Goal: Contribute content

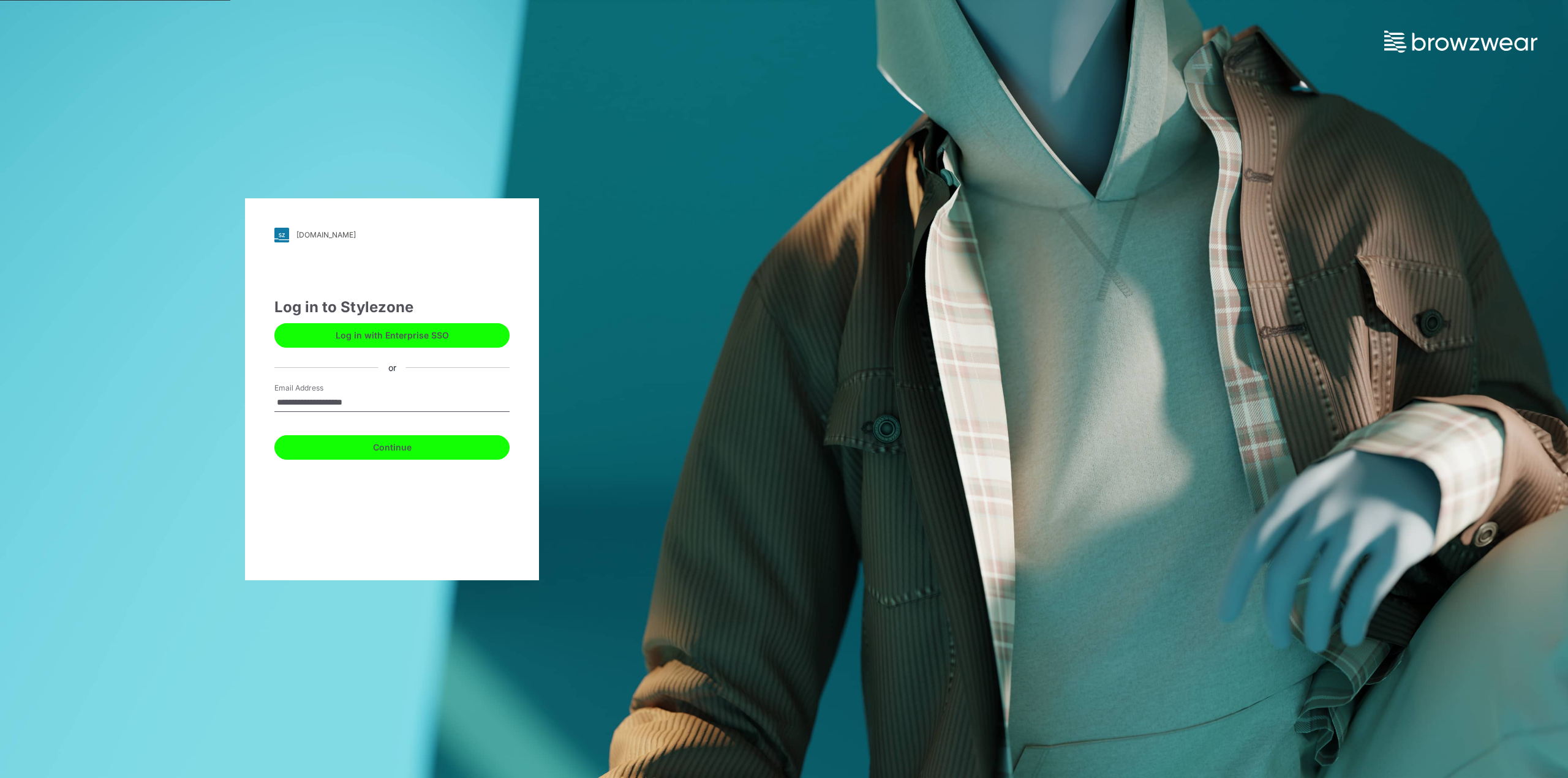
click at [350, 442] on button "Continue" at bounding box center [391, 447] width 235 height 24
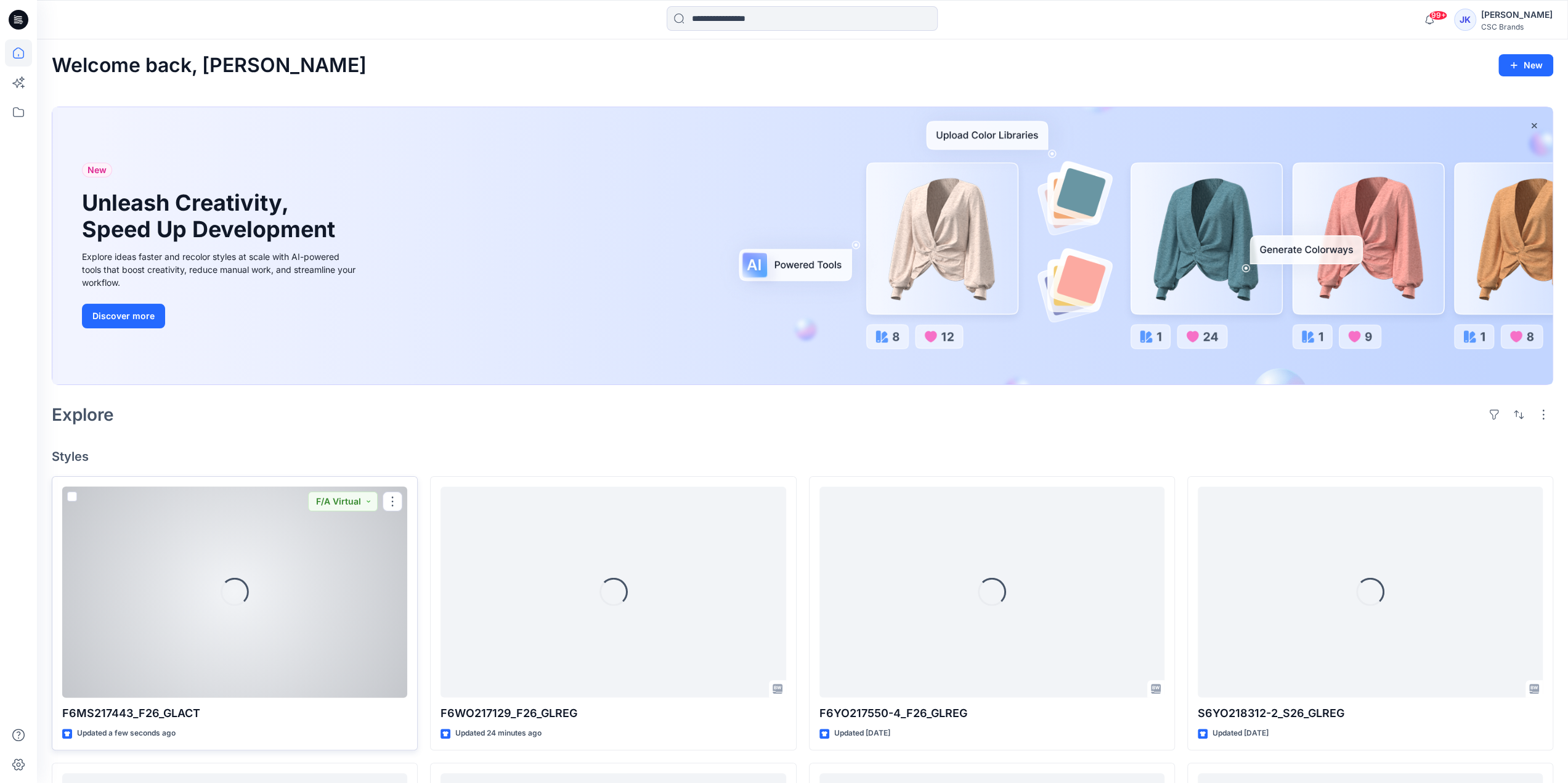
click at [177, 640] on div "Loading..." at bounding box center [234, 592] width 345 height 211
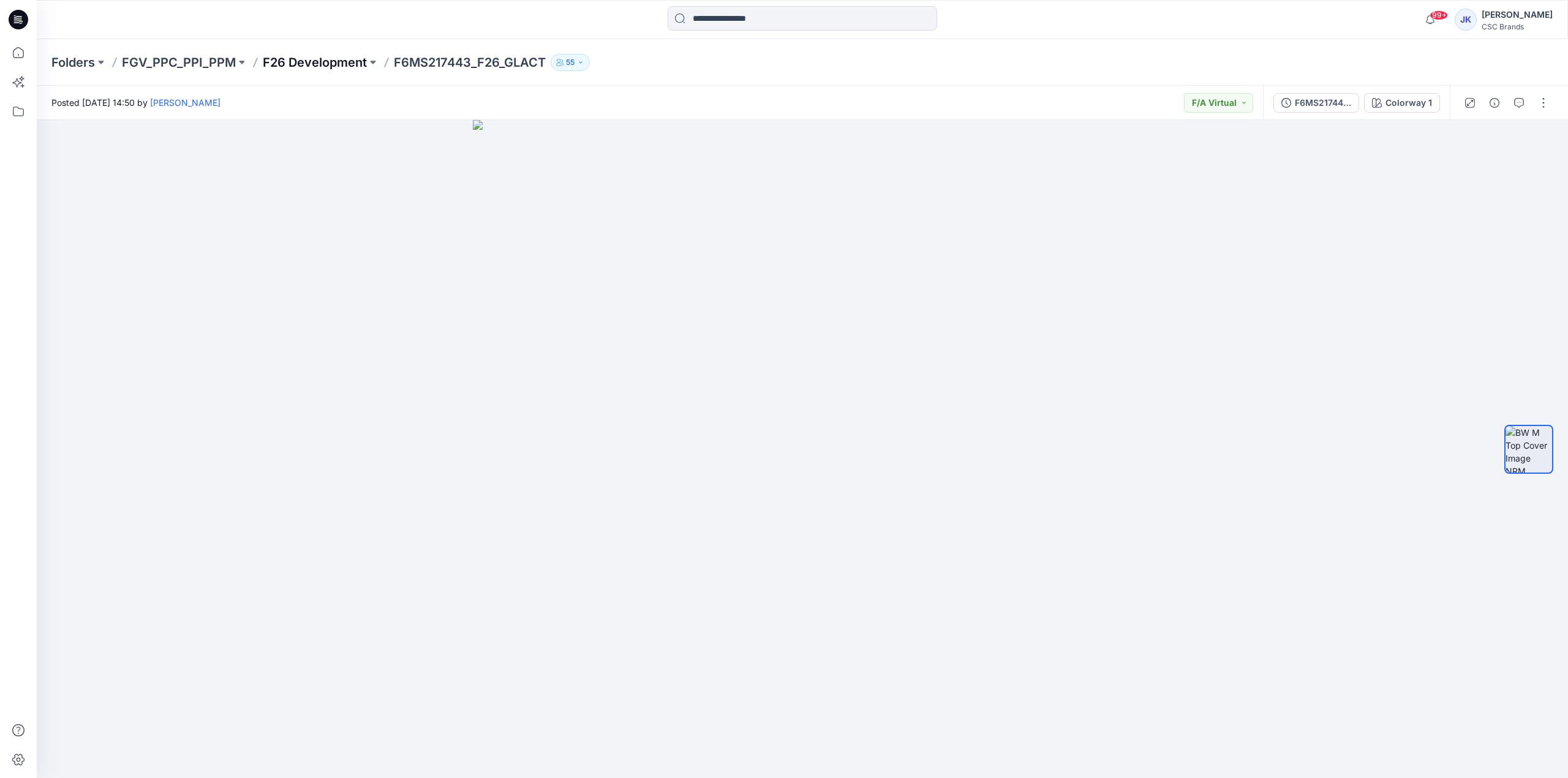
click at [289, 59] on p "F26 Development" at bounding box center [315, 62] width 104 height 17
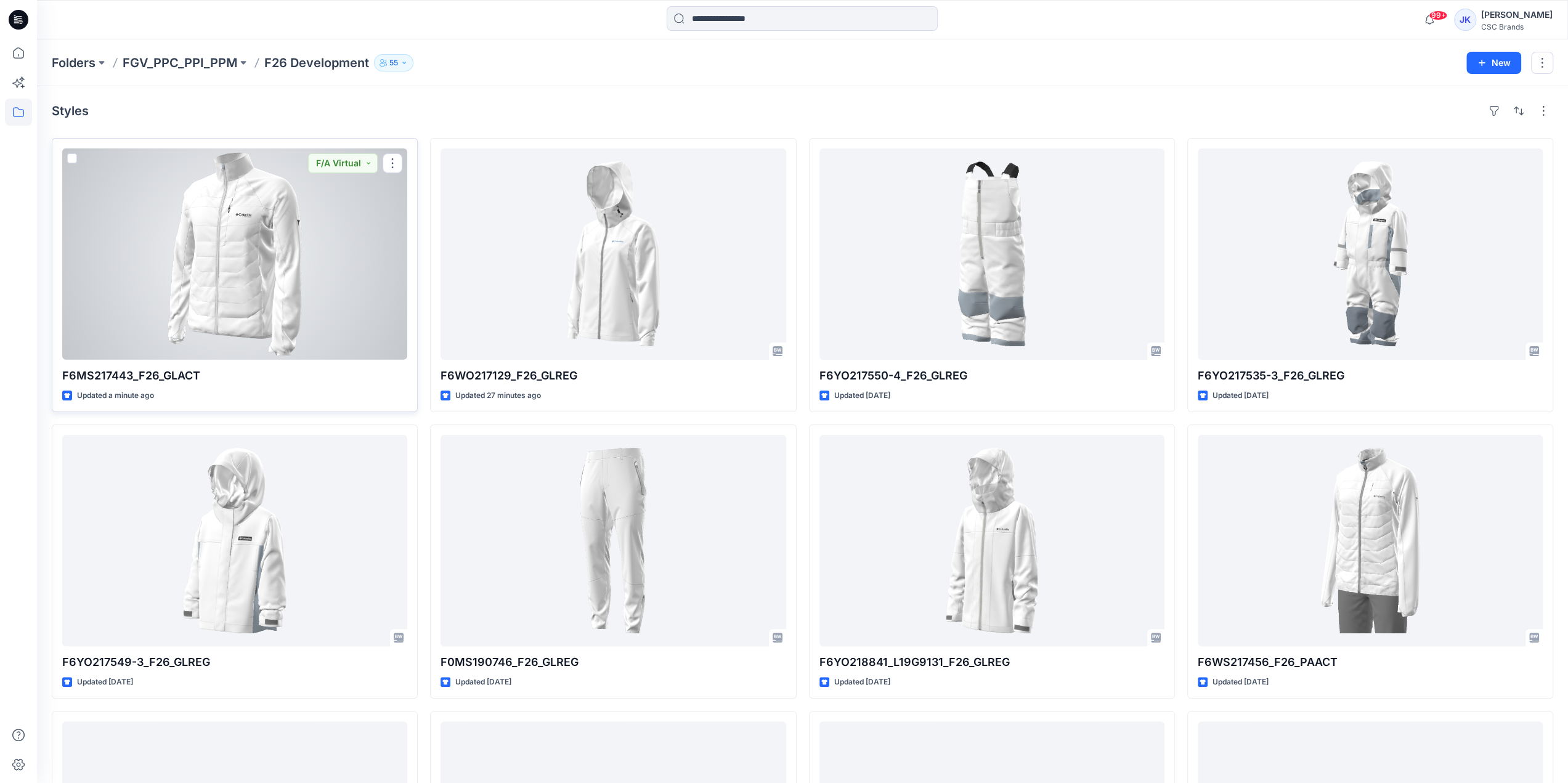
click at [298, 265] on div at bounding box center [234, 254] width 345 height 211
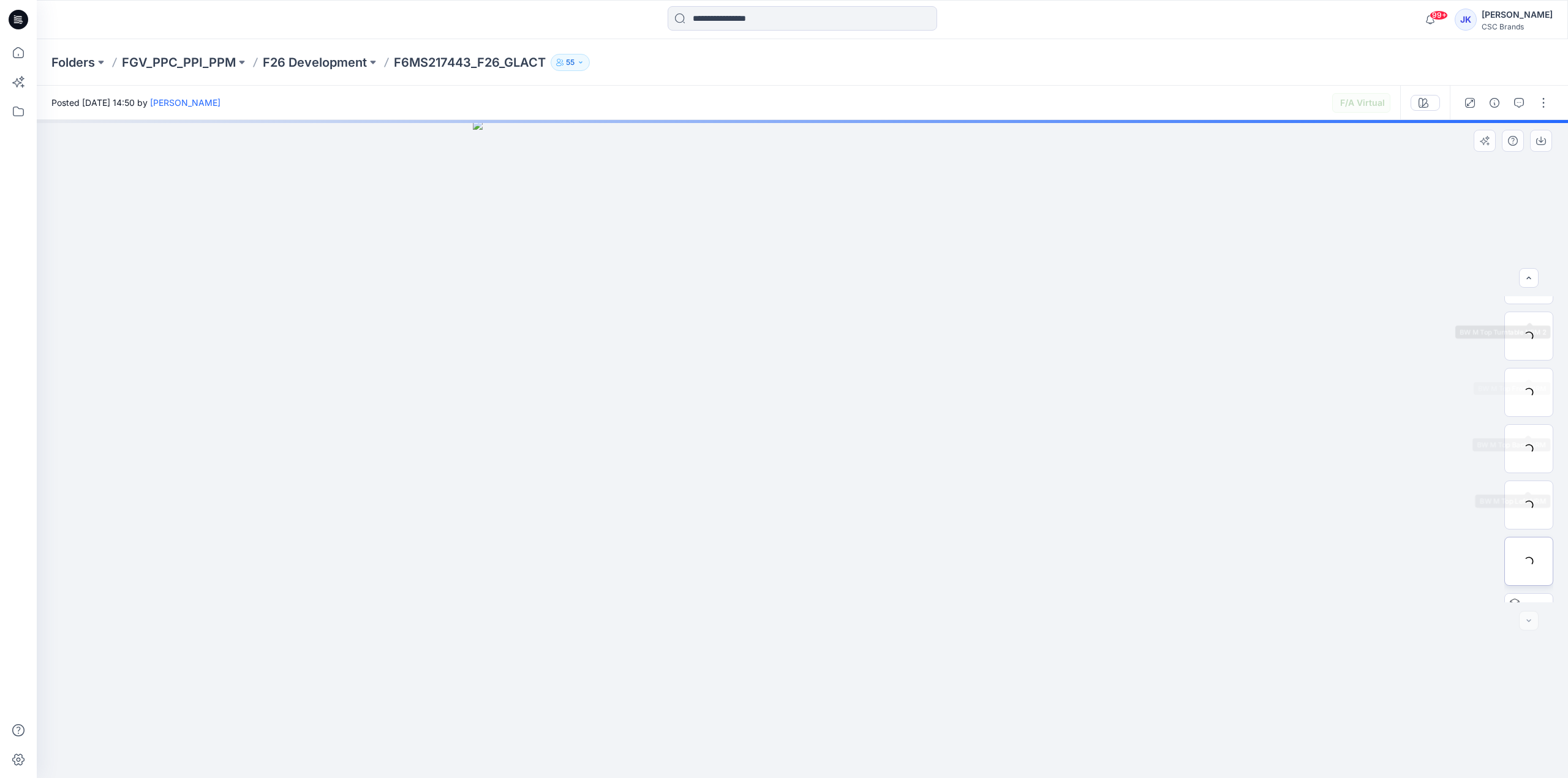
scroll to position [137, 0]
click at [1546, 104] on button "button" at bounding box center [1543, 102] width 19 height 19
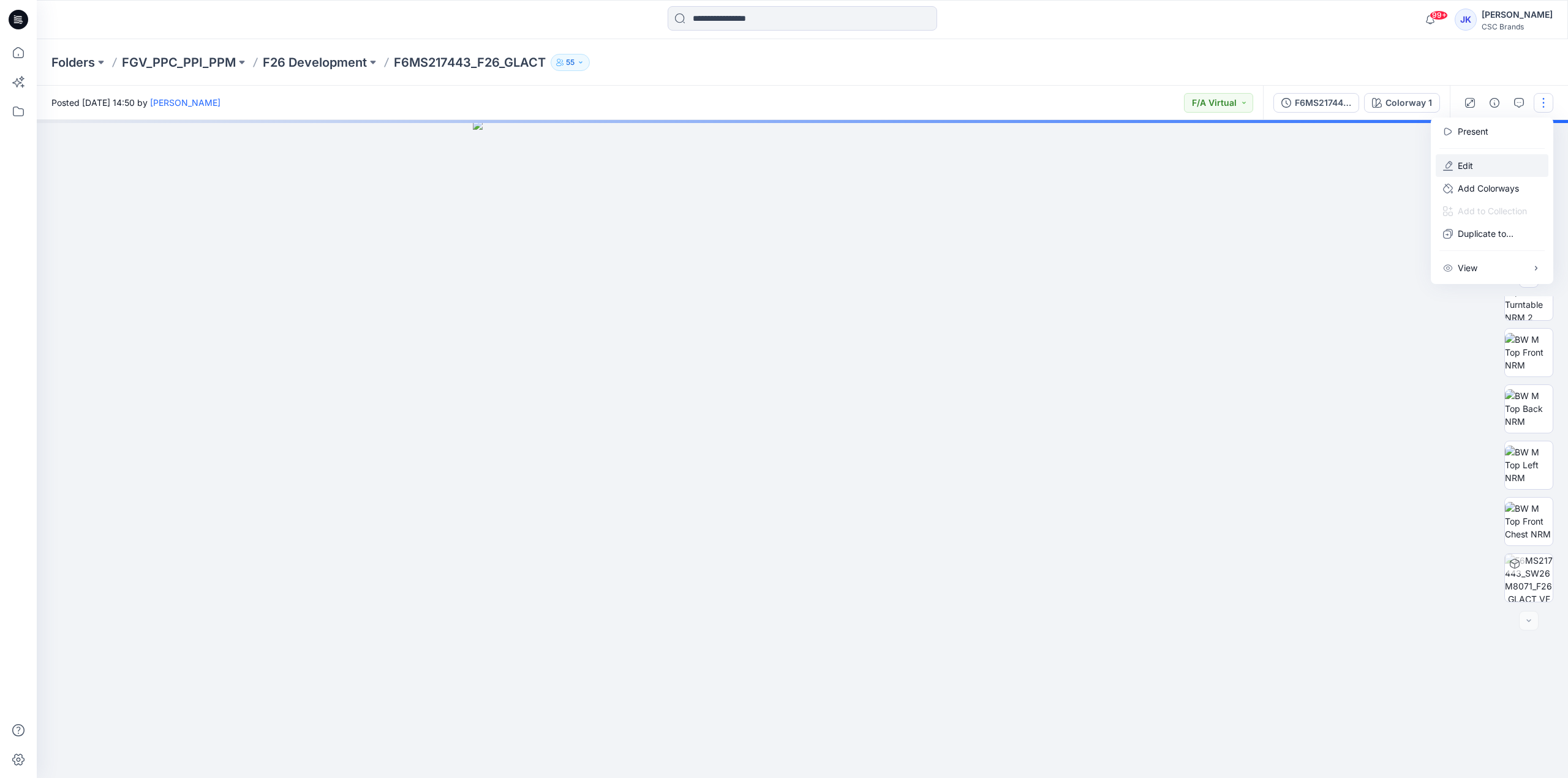
click at [1478, 160] on button "Edit" at bounding box center [1492, 166] width 113 height 22
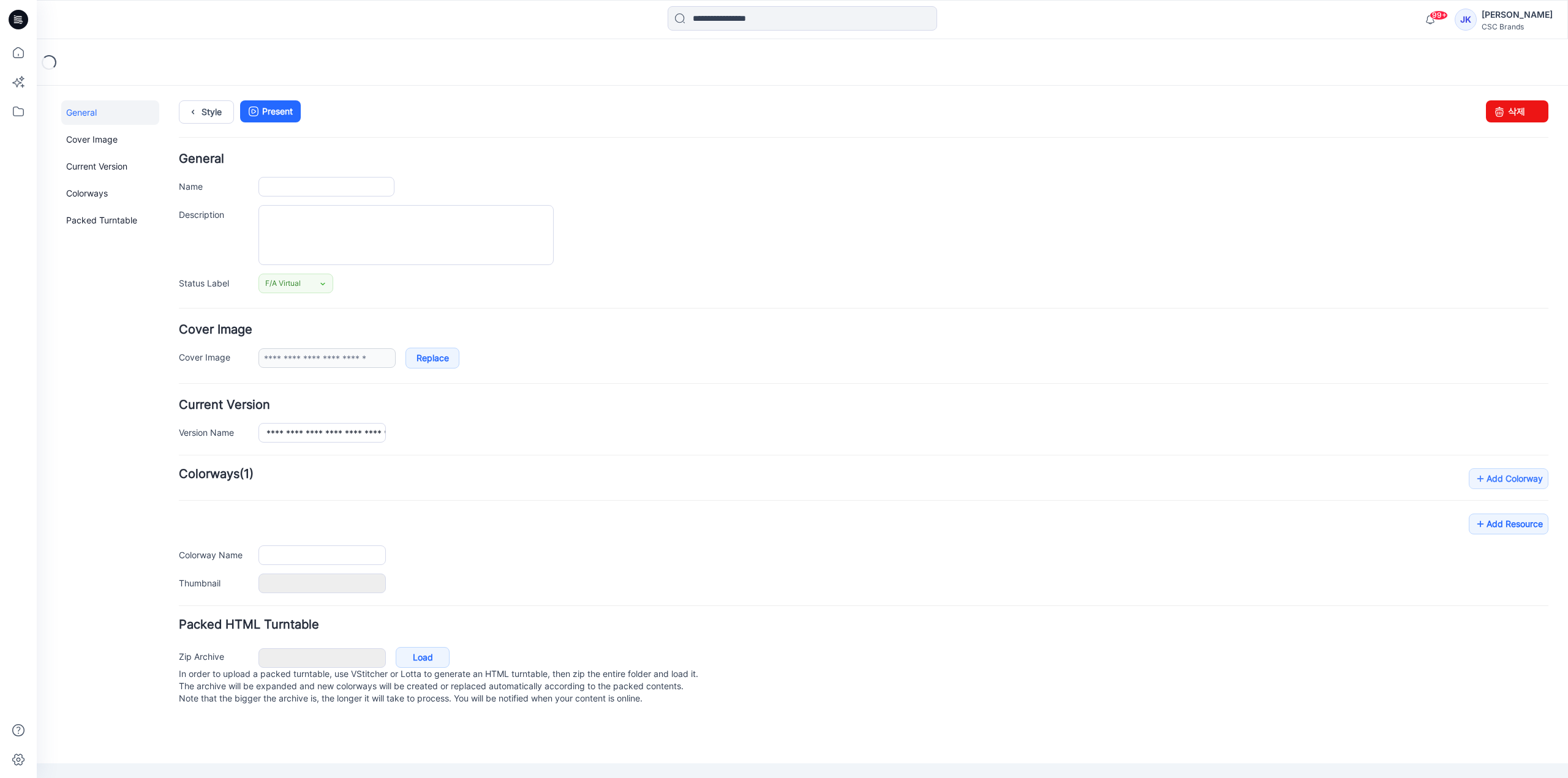
type input "**********"
type textarea "**********"
type input "**********"
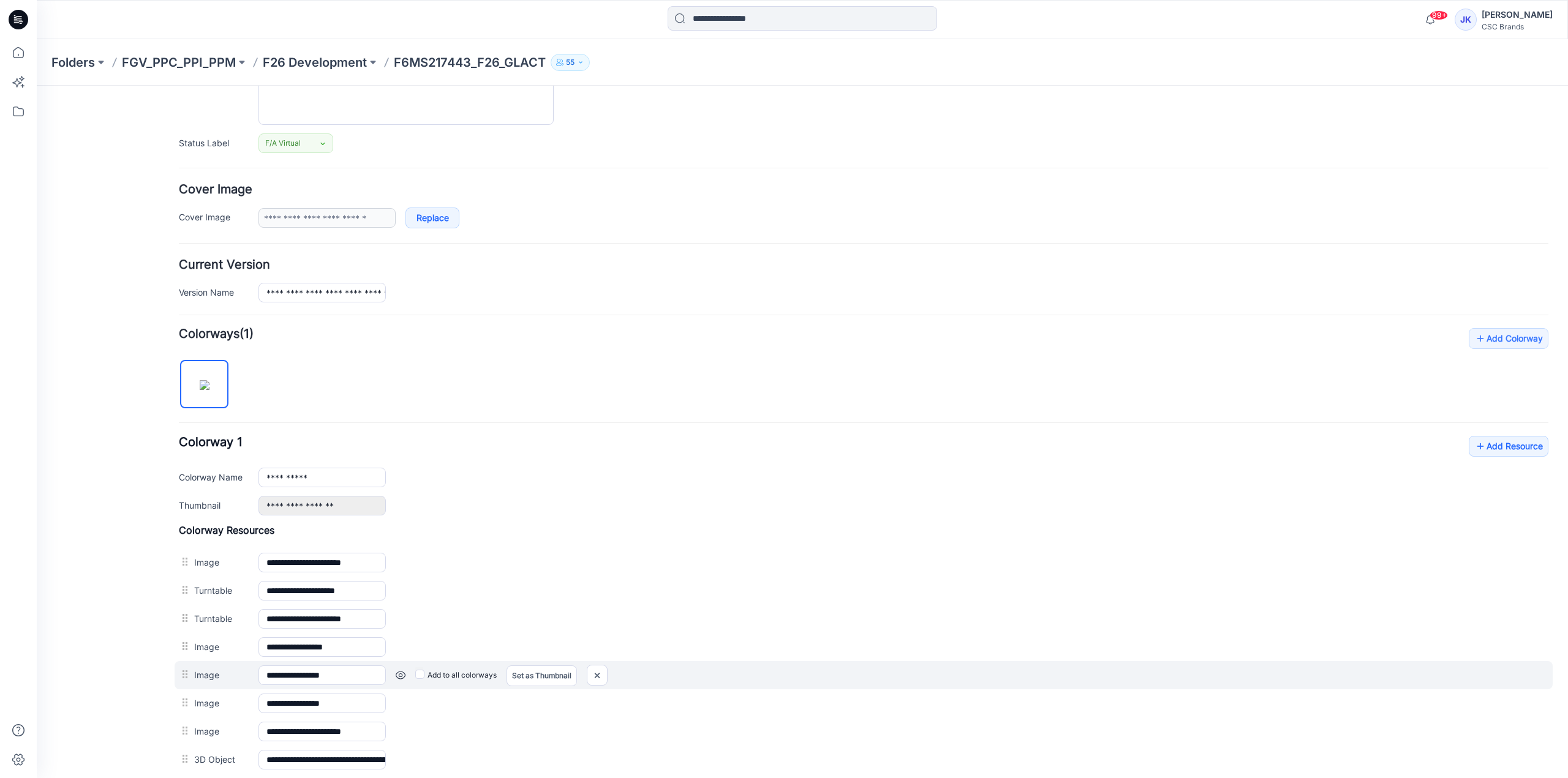
scroll to position [269, 0]
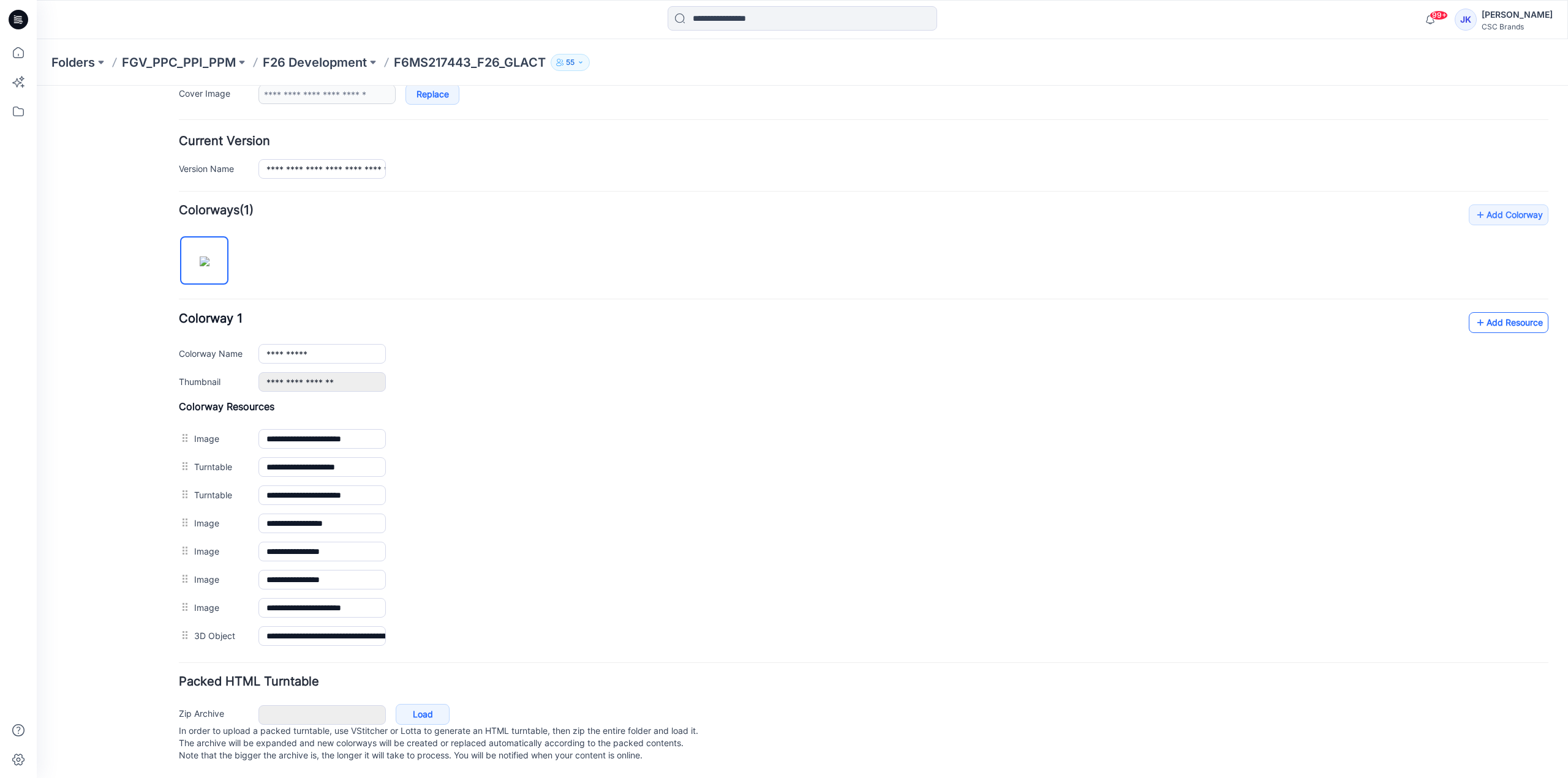
click at [1479, 315] on link "Add Resource" at bounding box center [1509, 322] width 80 height 21
click at [1484, 323] on link "Add Resource" at bounding box center [1509, 322] width 80 height 21
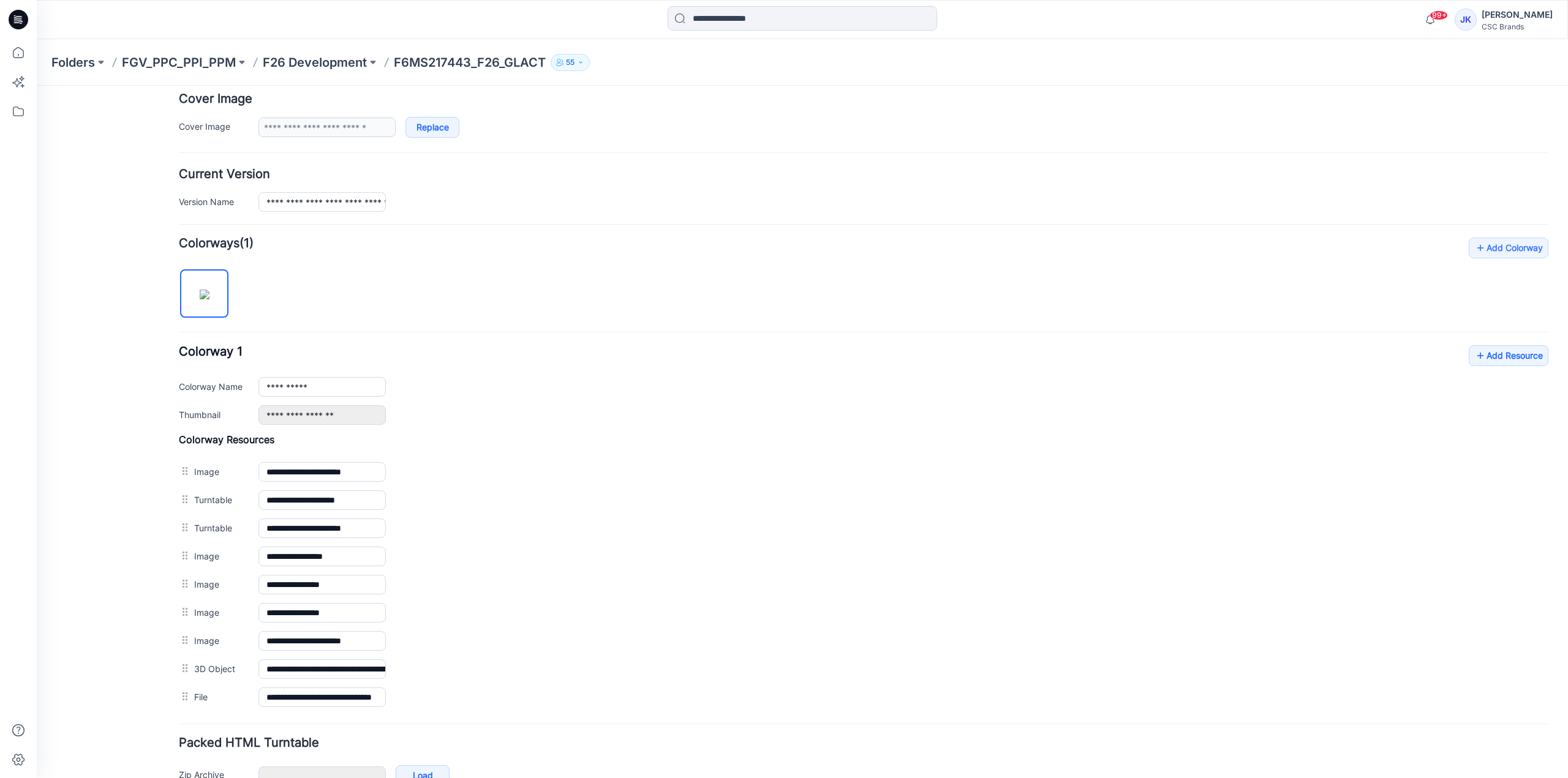
scroll to position [0, 0]
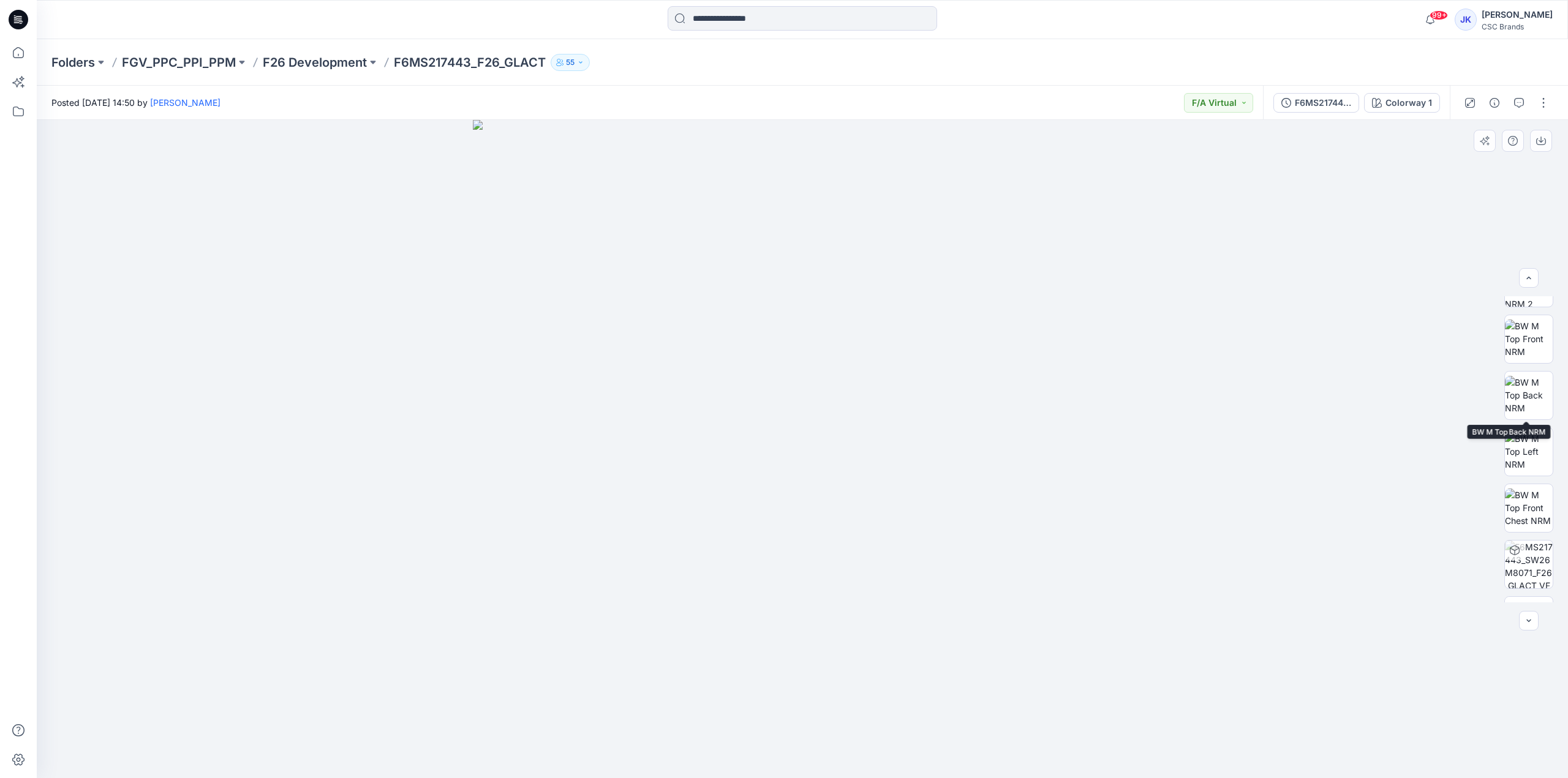
scroll to position [194, 0]
click at [342, 64] on p "F26 Development" at bounding box center [315, 62] width 104 height 17
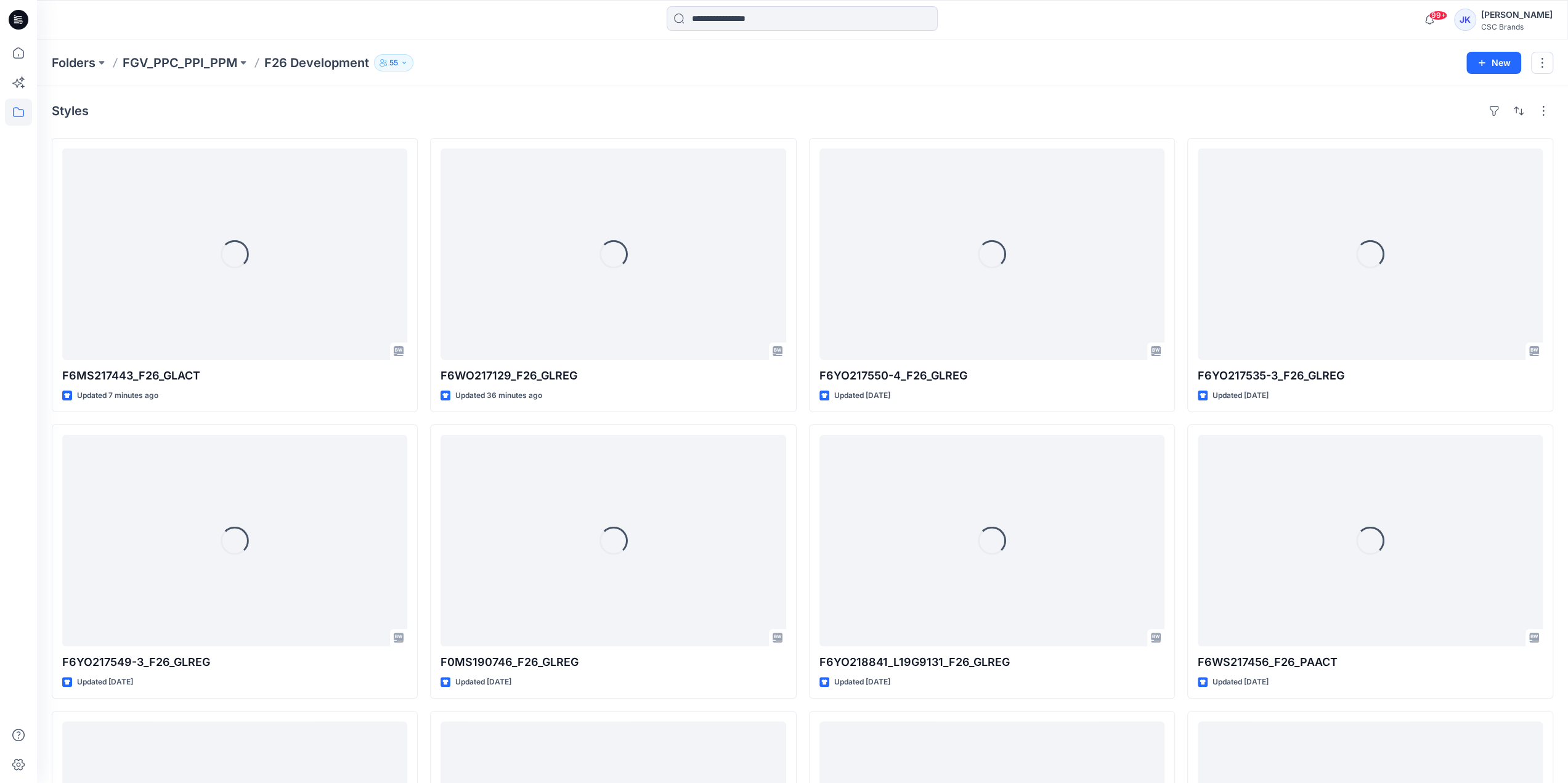
drag, startPoint x: 631, startPoint y: 97, endPoint x: 2078, endPoint y: 96, distance: 1447.0
click at [1568, 96] on html "99+ Notifications Your style F6MS217443_F26_GLACT has been updated with F6MS217…" at bounding box center [784, 522] width 1568 height 1045
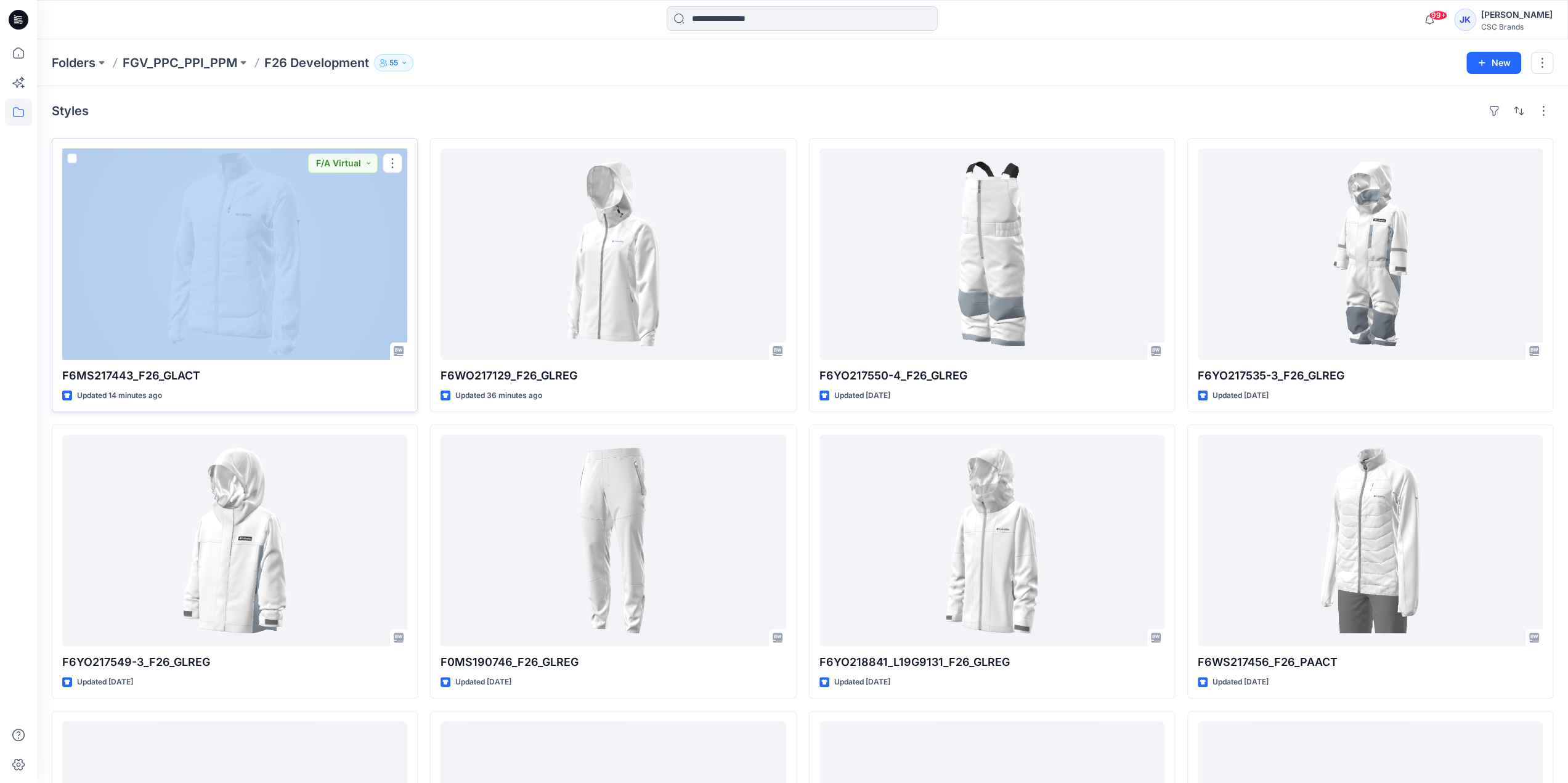
click at [302, 268] on div at bounding box center [234, 254] width 345 height 211
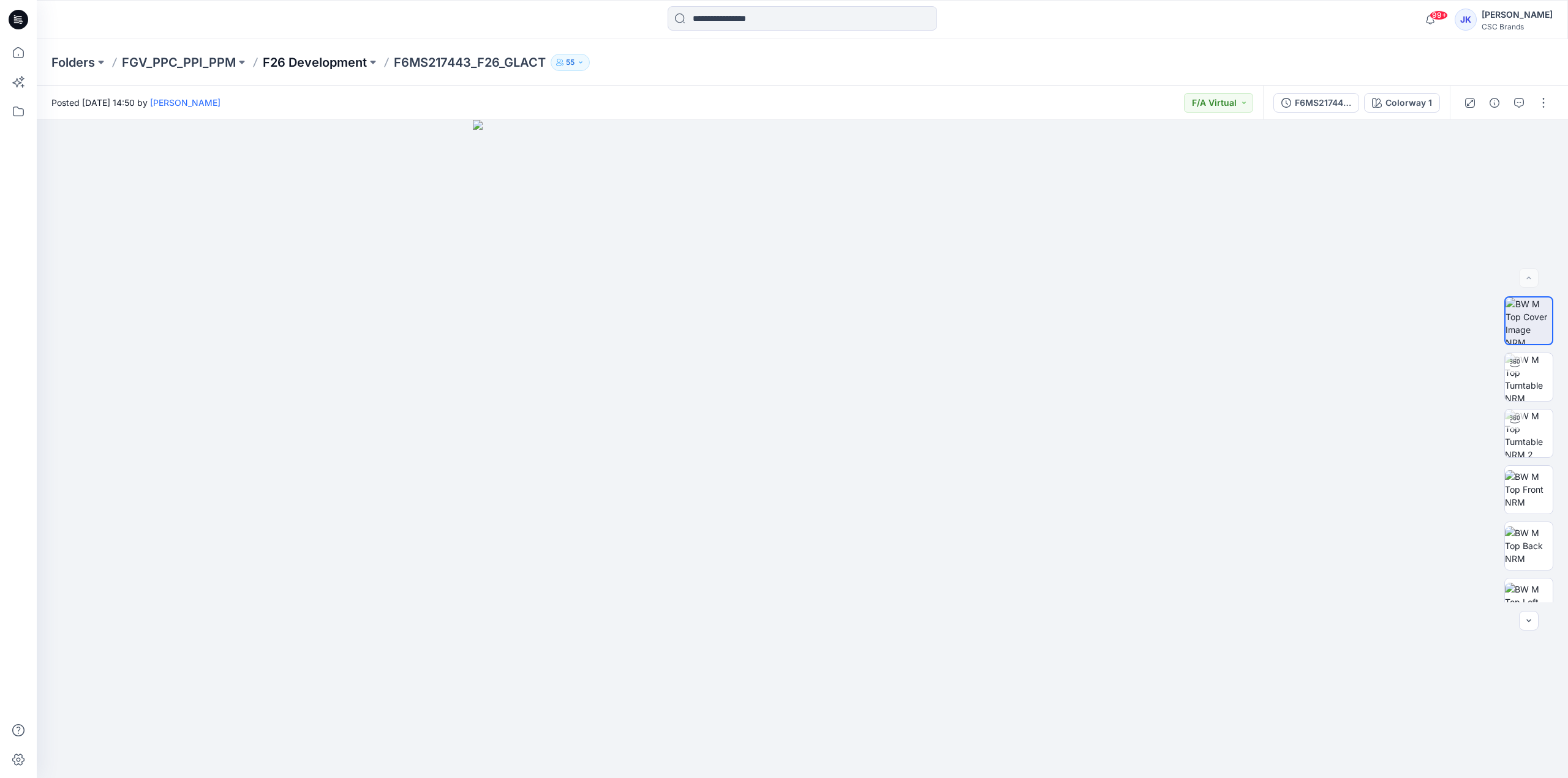
click at [313, 68] on p "F26 Development" at bounding box center [315, 62] width 104 height 17
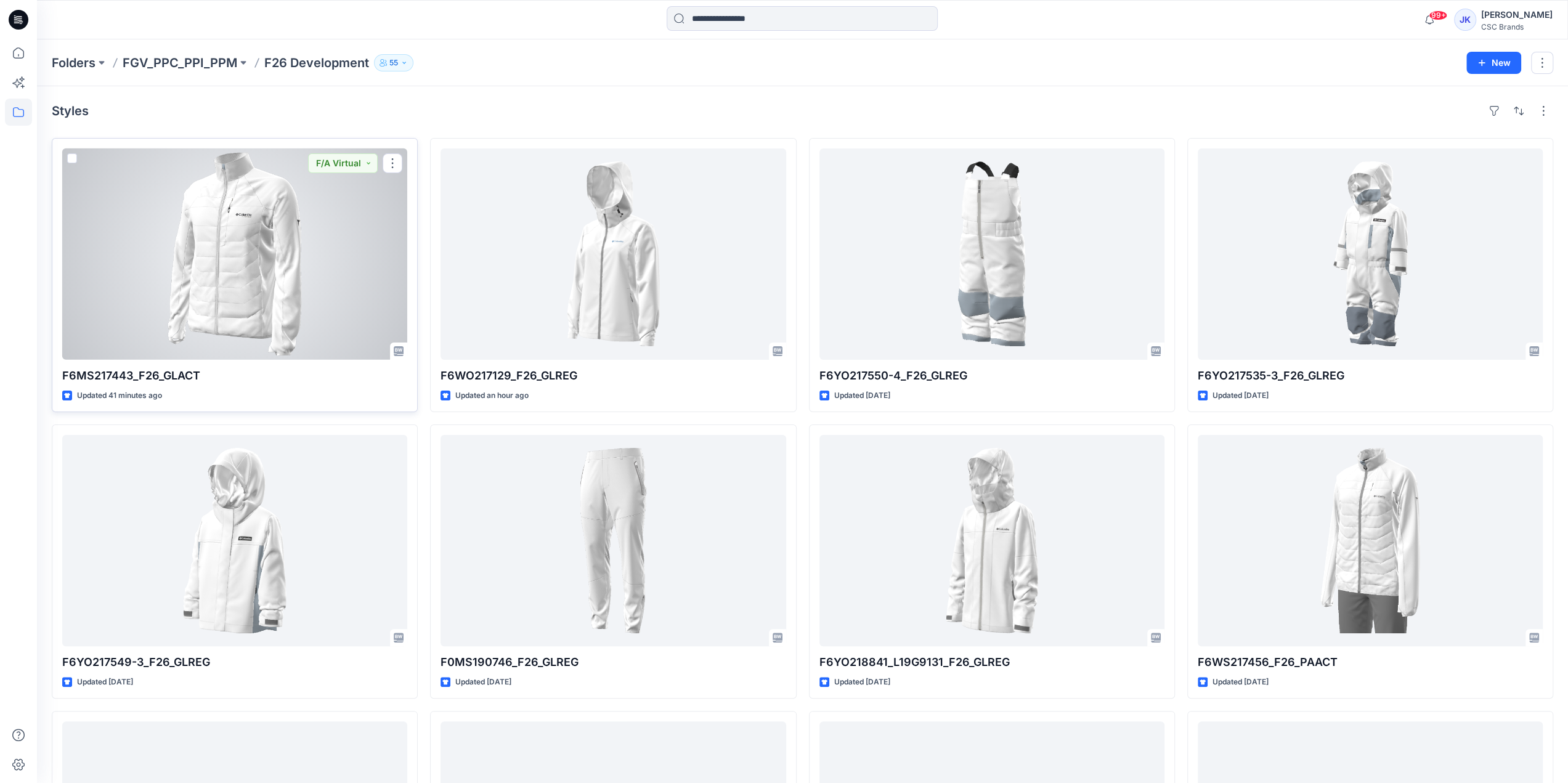
click at [361, 273] on div at bounding box center [234, 254] width 345 height 211
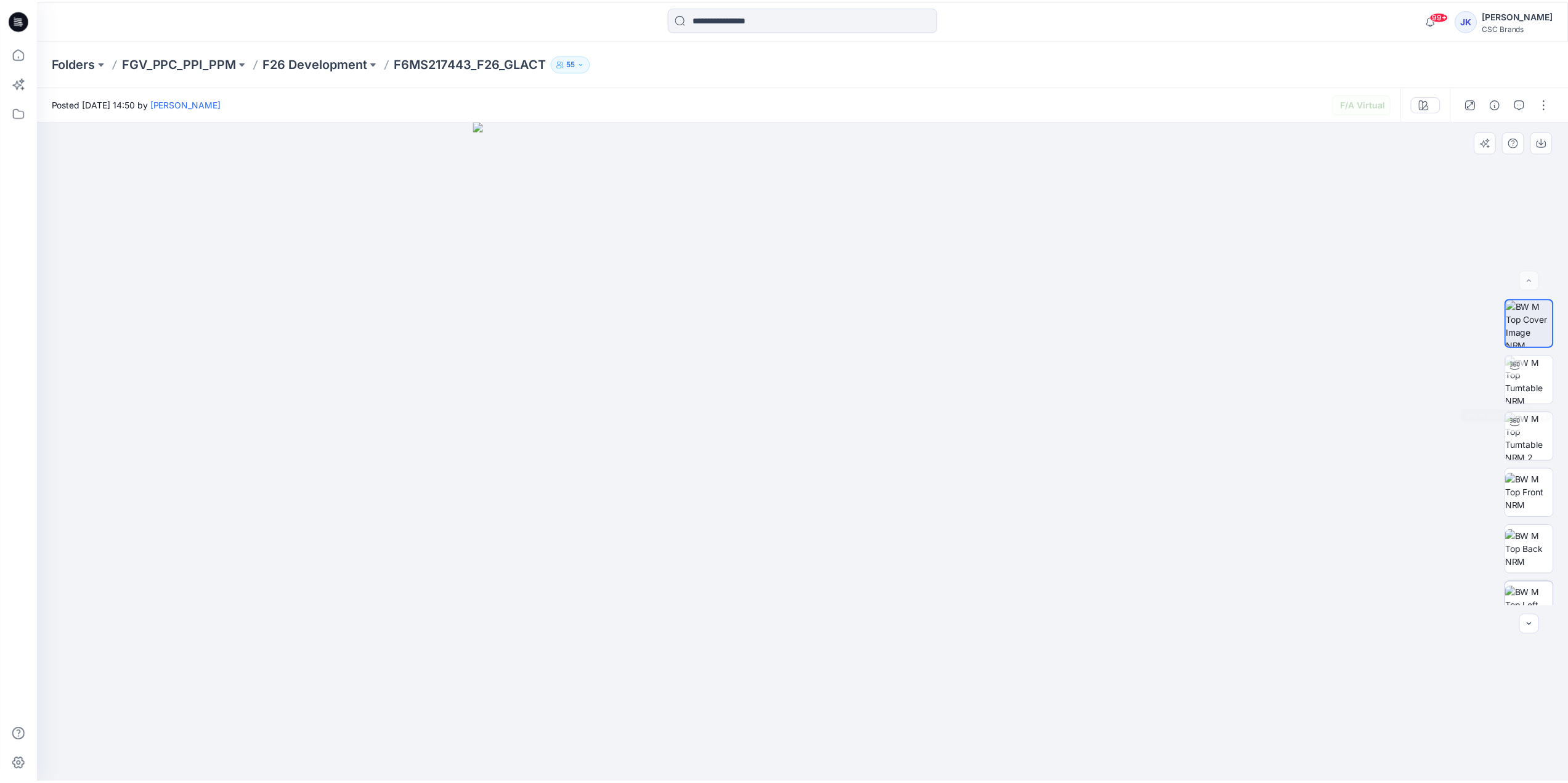
scroll to position [195, 0]
click at [313, 71] on p "F26 Development" at bounding box center [316, 63] width 105 height 18
